Goal: Use online tool/utility

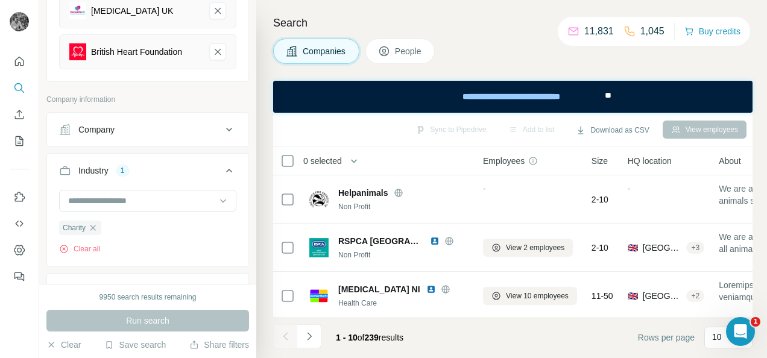
scroll to position [4530, 0]
drag, startPoint x: 660, startPoint y: 30, endPoint x: 565, endPoint y: 30, distance: 94.6
click at [567, 30] on div "11,831 1,045" at bounding box center [615, 31] width 97 height 17
drag, startPoint x: 565, startPoint y: 30, endPoint x: 518, endPoint y: 54, distance: 52.8
click at [518, 54] on div "Companies People" at bounding box center [512, 51] width 479 height 25
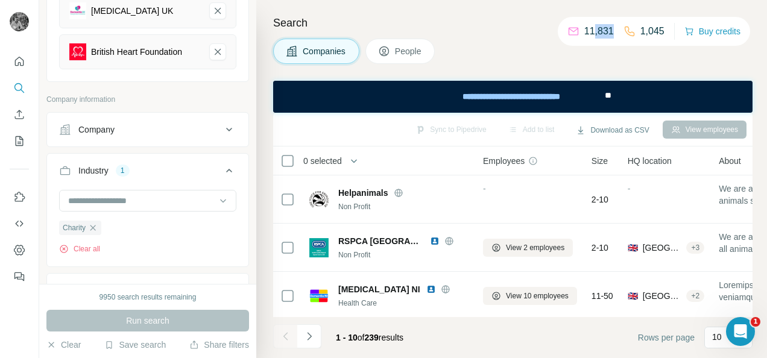
drag, startPoint x: 608, startPoint y: 34, endPoint x: 588, endPoint y: 36, distance: 19.4
click at [588, 36] on p "11,831" at bounding box center [599, 31] width 30 height 14
drag, startPoint x: 588, startPoint y: 36, endPoint x: 551, endPoint y: 71, distance: 51.6
click at [551, 71] on div "Search Companies People Sync to Pipedrive Add to list Download as CSV View empl…" at bounding box center [511, 179] width 511 height 358
drag, startPoint x: 661, startPoint y: 35, endPoint x: 622, endPoint y: 37, distance: 38.7
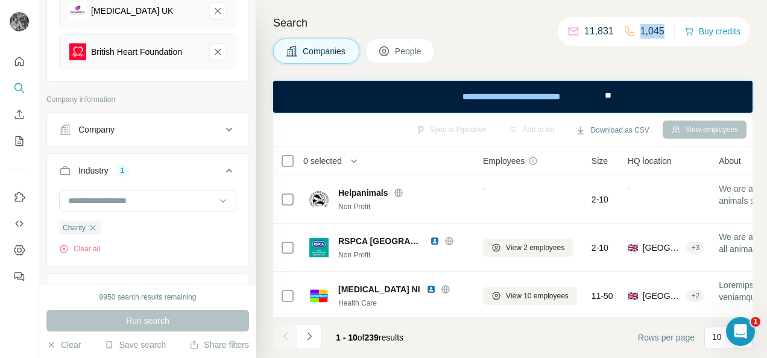
click at [622, 37] on div "11,831 1,045 Buy credits" at bounding box center [654, 31] width 192 height 29
drag, startPoint x: 622, startPoint y: 37, endPoint x: 570, endPoint y: 57, distance: 55.3
click at [570, 57] on div "Companies People" at bounding box center [512, 51] width 479 height 25
click at [455, 36] on div "Search Companies People Sync to Pipedrive Add to list Download as CSV View empl…" at bounding box center [511, 179] width 511 height 358
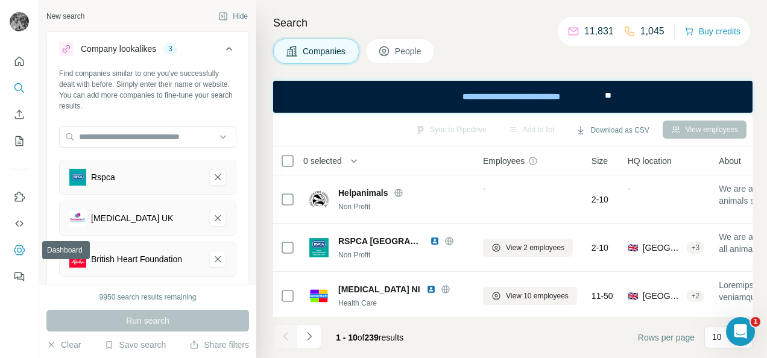
click at [21, 249] on icon "Dashboard" at bounding box center [19, 250] width 5 height 5
click at [740, 322] on icon "Open Intercom Messenger" at bounding box center [739, 330] width 20 height 20
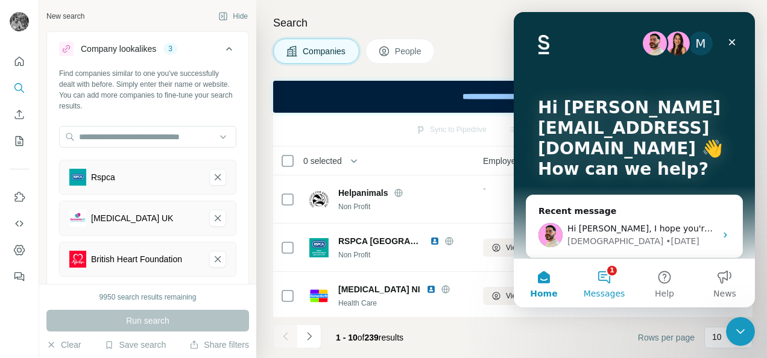
click at [596, 282] on button "1 Messages" at bounding box center [604, 283] width 60 height 48
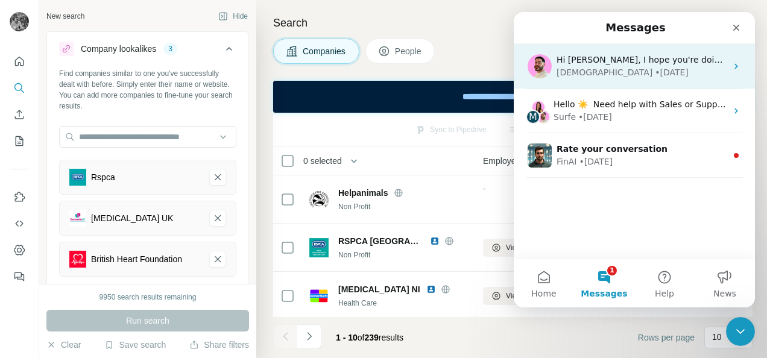
click at [655, 70] on div "• [DATE]" at bounding box center [672, 72] width 34 height 13
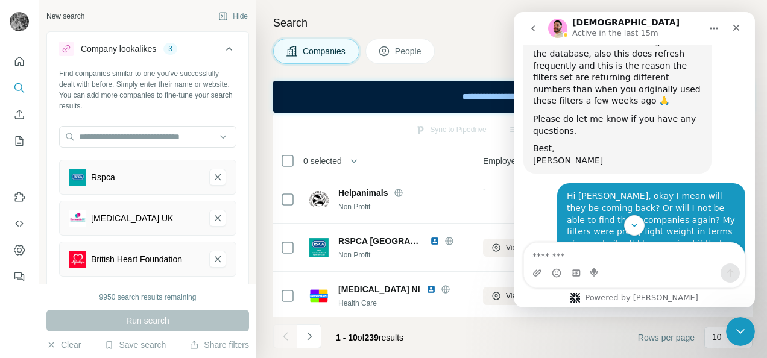
scroll to position [4530, 0]
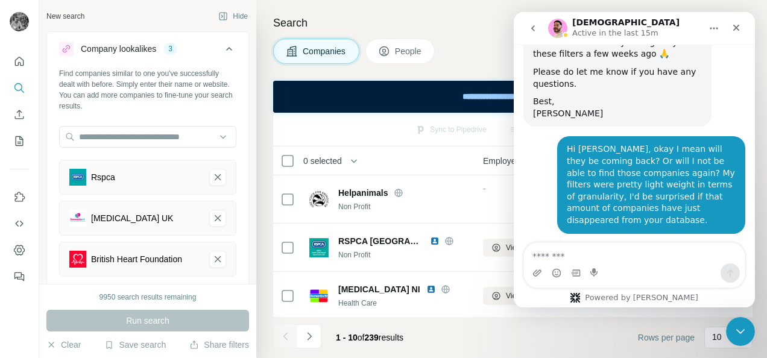
click at [450, 30] on h4 "Search" at bounding box center [512, 22] width 479 height 17
click at [740, 28] on icon "Close" at bounding box center [736, 28] width 10 height 10
